Goal: Find specific page/section: Find specific page/section

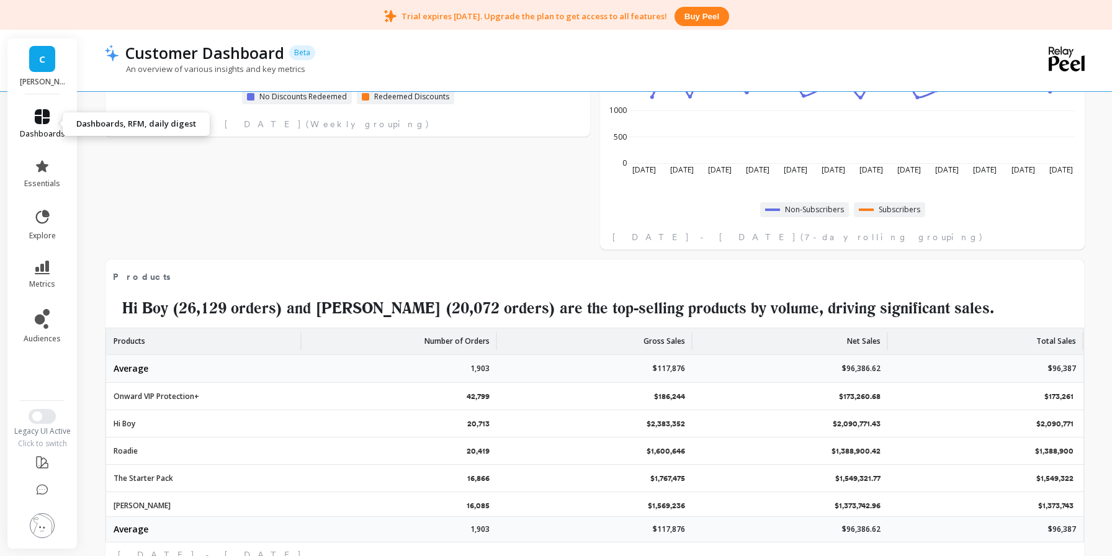
click at [44, 129] on span "dashboards" at bounding box center [42, 134] width 45 height 10
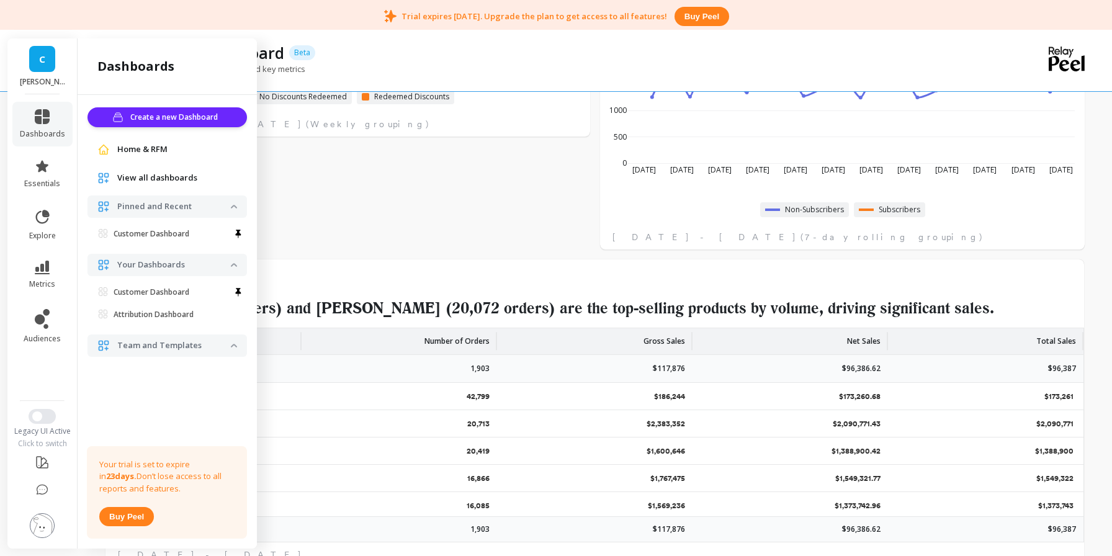
click at [40, 50] on link "C" at bounding box center [42, 59] width 26 height 26
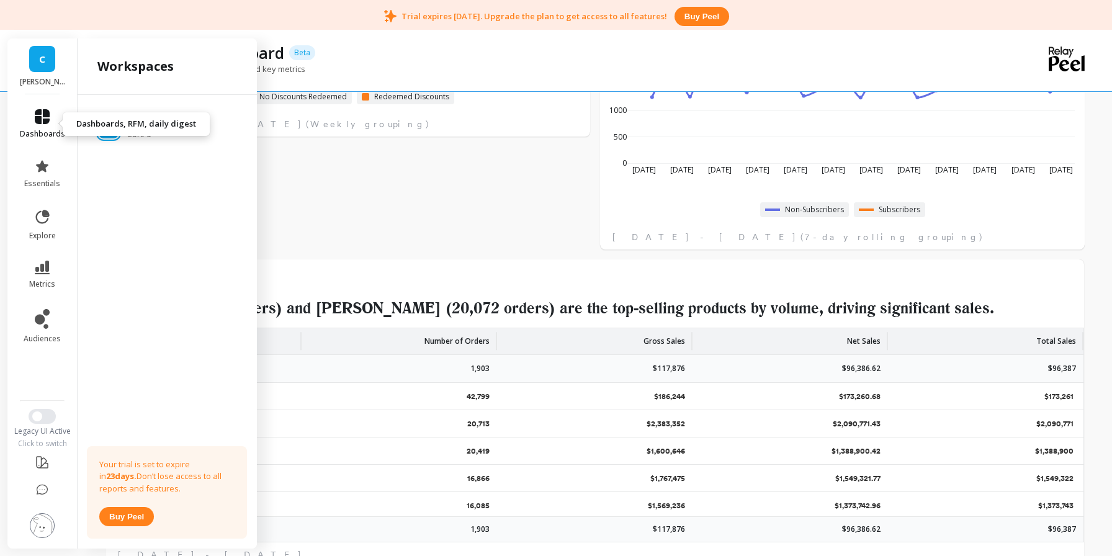
click at [44, 123] on icon at bounding box center [42, 116] width 15 height 15
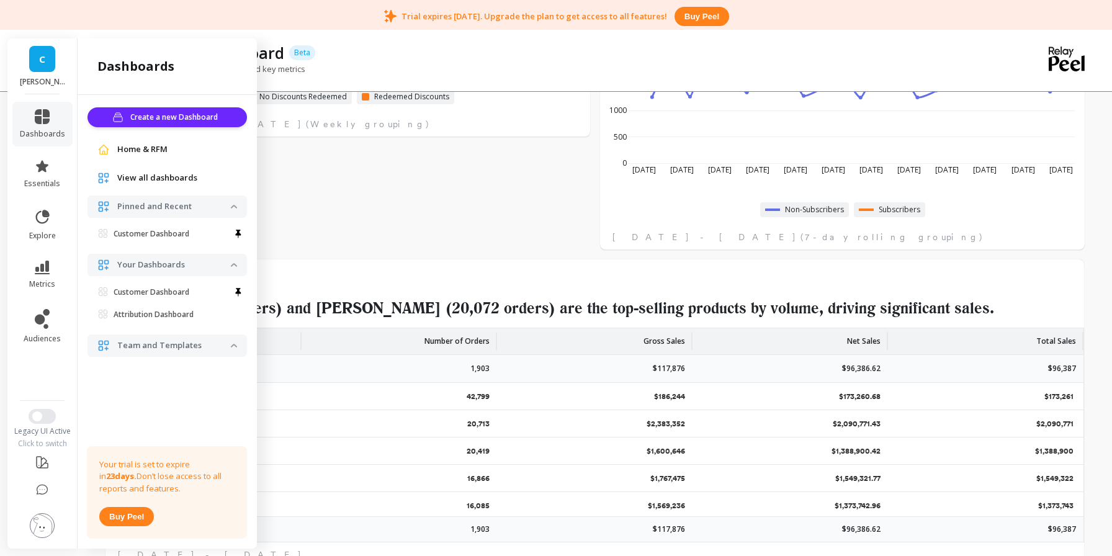
click at [146, 147] on span "Home & RFM" at bounding box center [142, 149] width 50 height 12
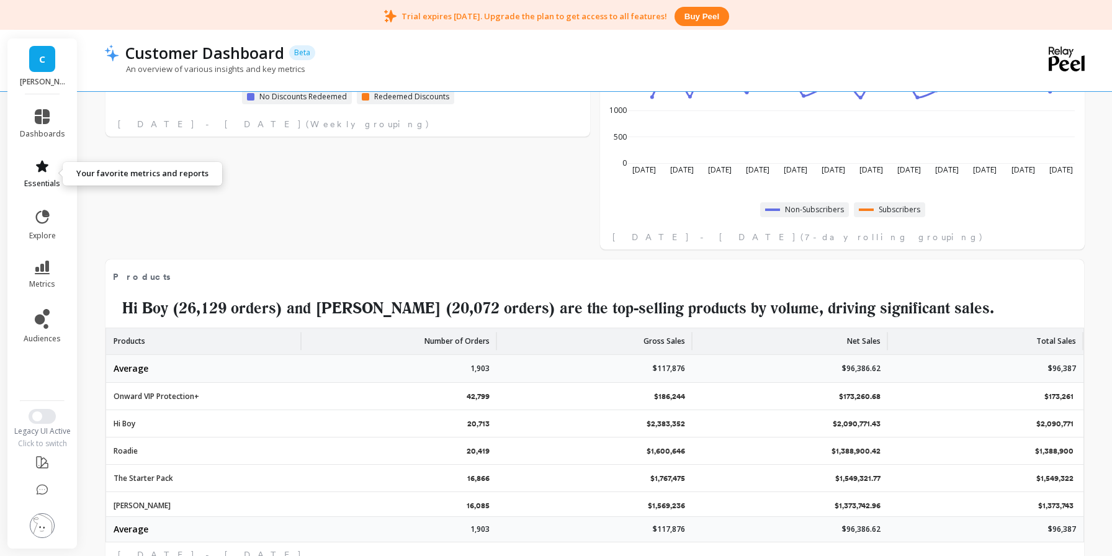
click at [48, 171] on icon at bounding box center [42, 166] width 15 height 15
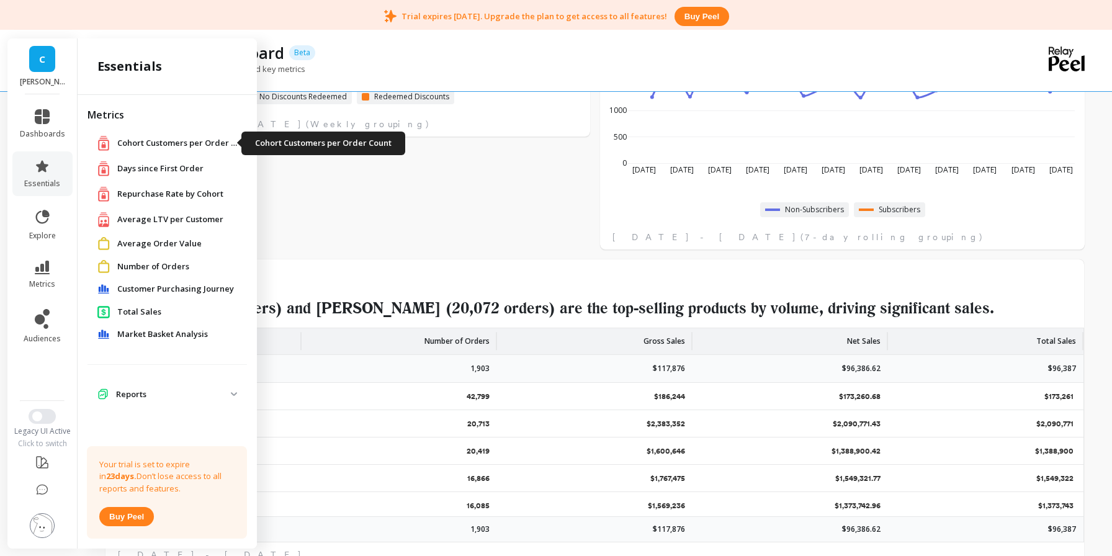
click at [150, 139] on span "Cohort Customers per Order Count" at bounding box center [179, 143] width 124 height 12
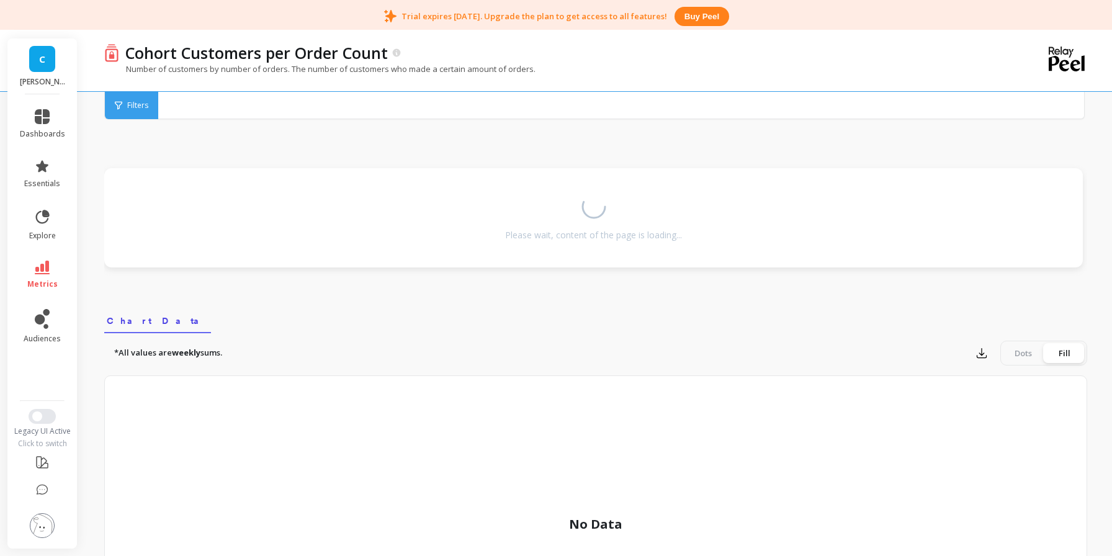
scroll to position [211, 0]
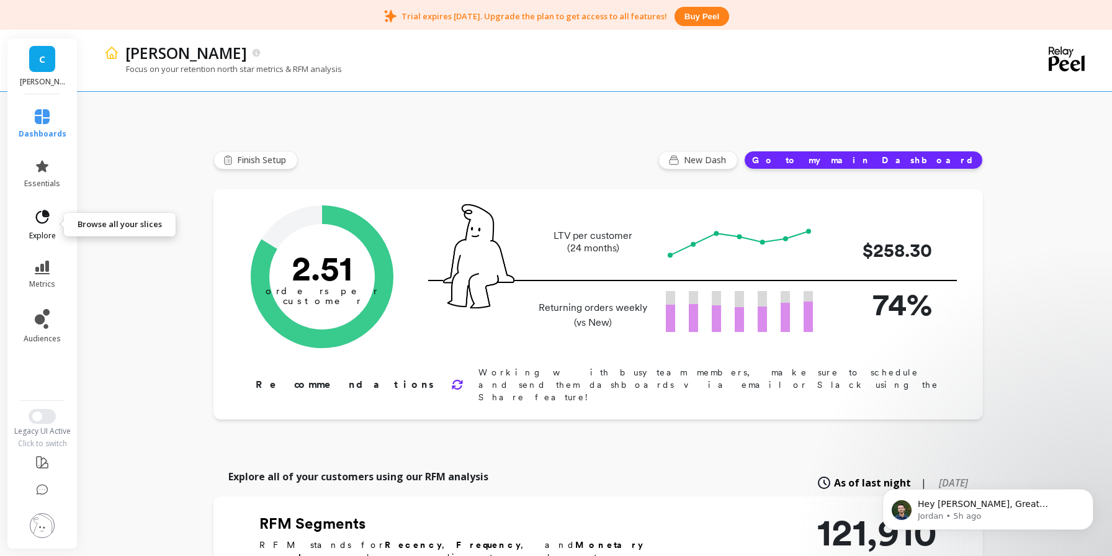
click at [43, 219] on icon at bounding box center [42, 217] width 17 height 17
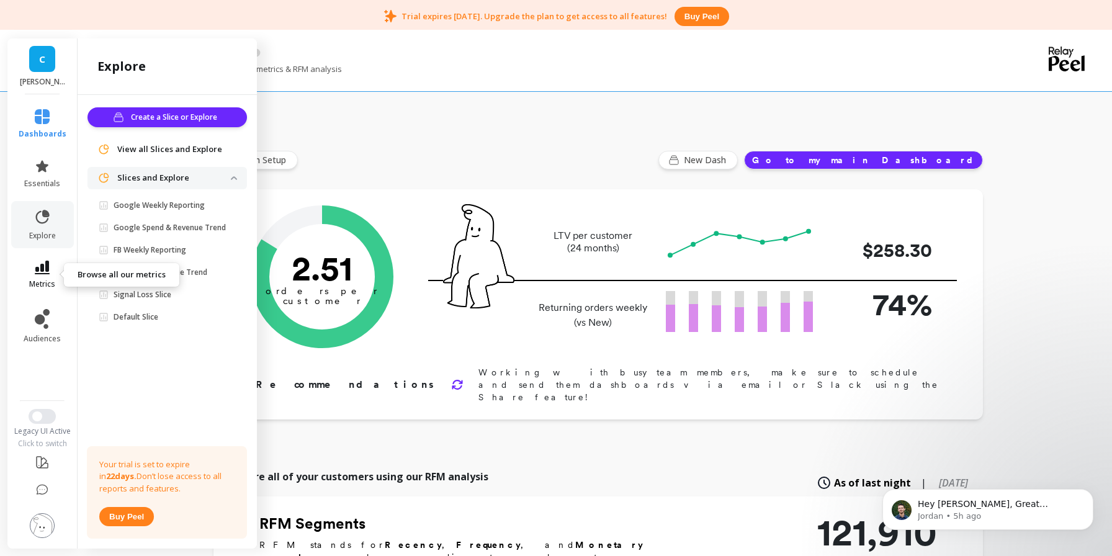
click at [45, 270] on icon at bounding box center [42, 268] width 15 height 14
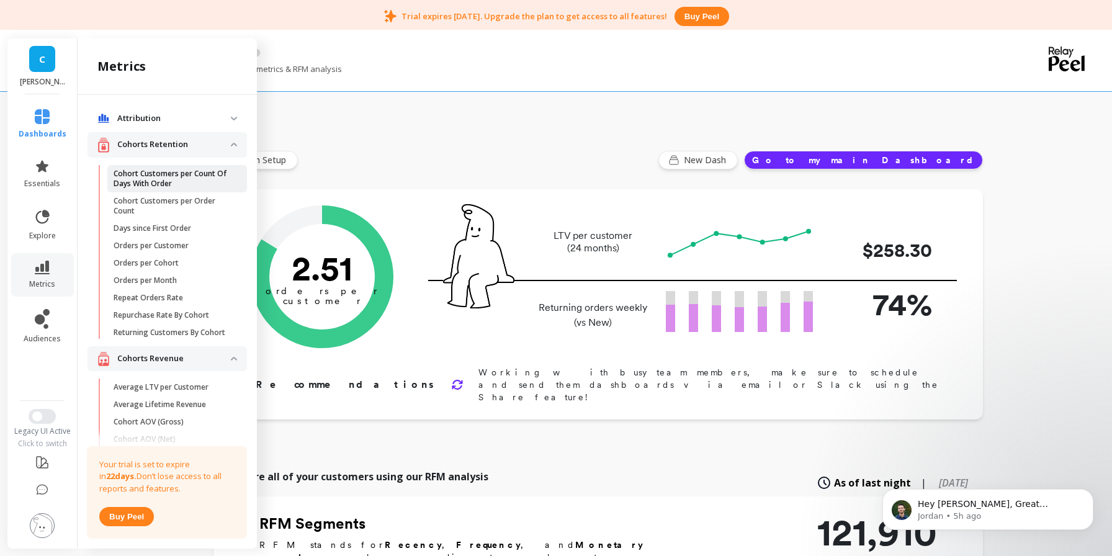
click at [159, 179] on p "Cohort Customers per Count Of Days With Order" at bounding box center [173, 179] width 119 height 20
